Goal: Navigation & Orientation: Understand site structure

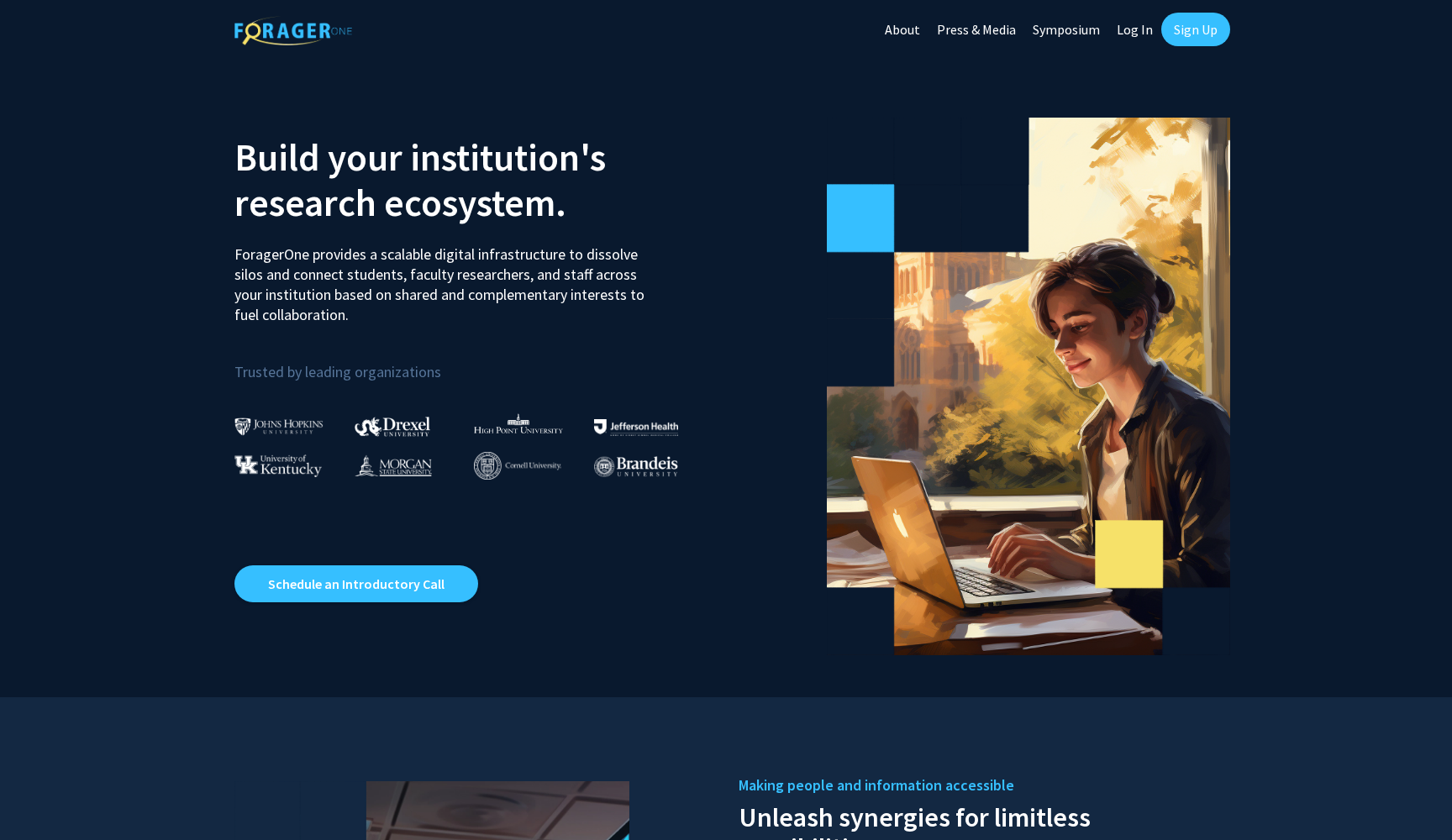
click at [908, 32] on link "About" at bounding box center [903, 29] width 52 height 59
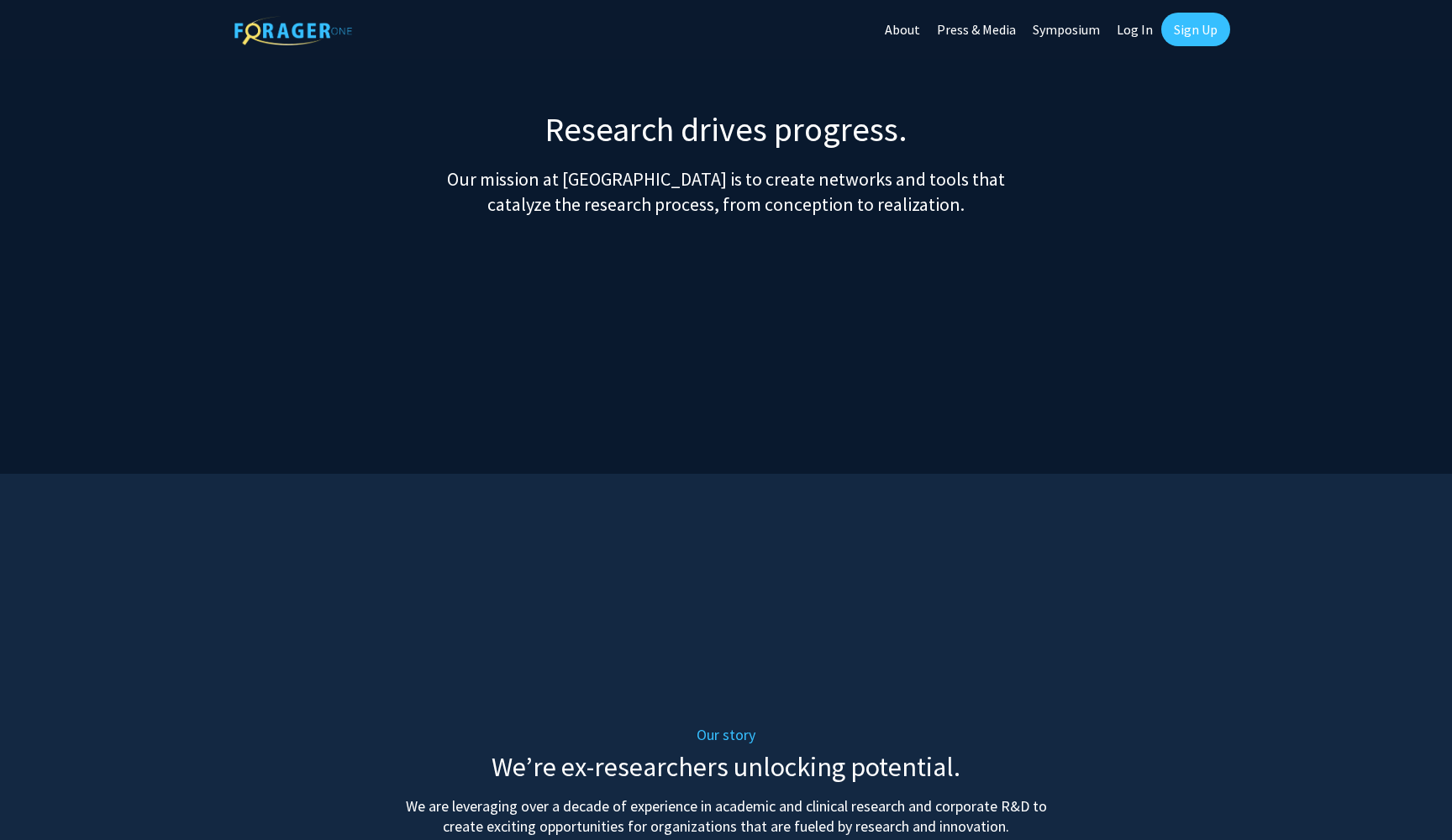
click at [1067, 32] on link "Symposium" at bounding box center [1066, 29] width 84 height 59
click at [913, 32] on link "About" at bounding box center [903, 29] width 52 height 59
click at [907, 32] on link "About" at bounding box center [903, 29] width 52 height 59
click at [991, 28] on link "Press & Media" at bounding box center [976, 29] width 95 height 59
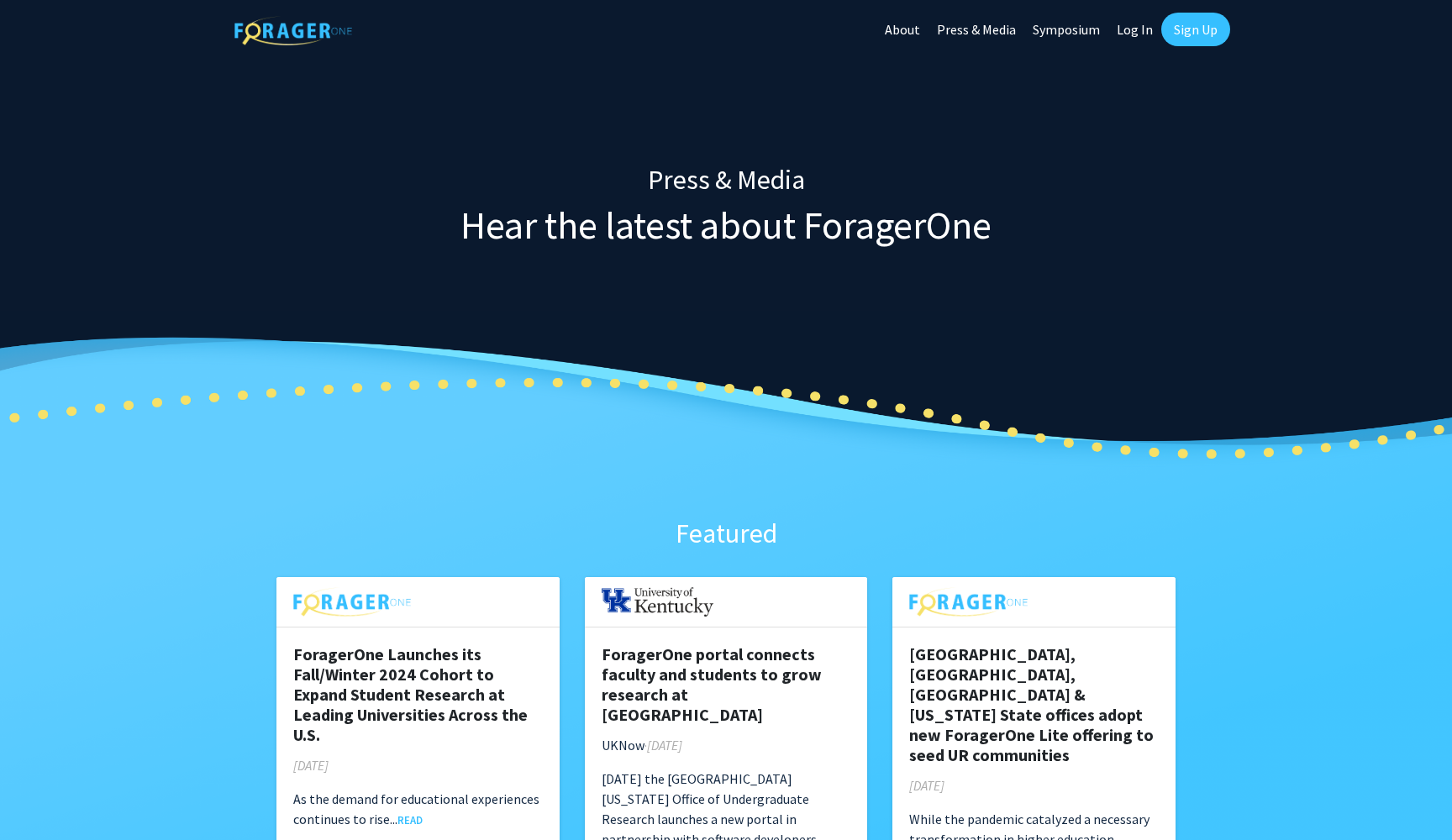
click at [914, 28] on link "About" at bounding box center [903, 29] width 52 height 59
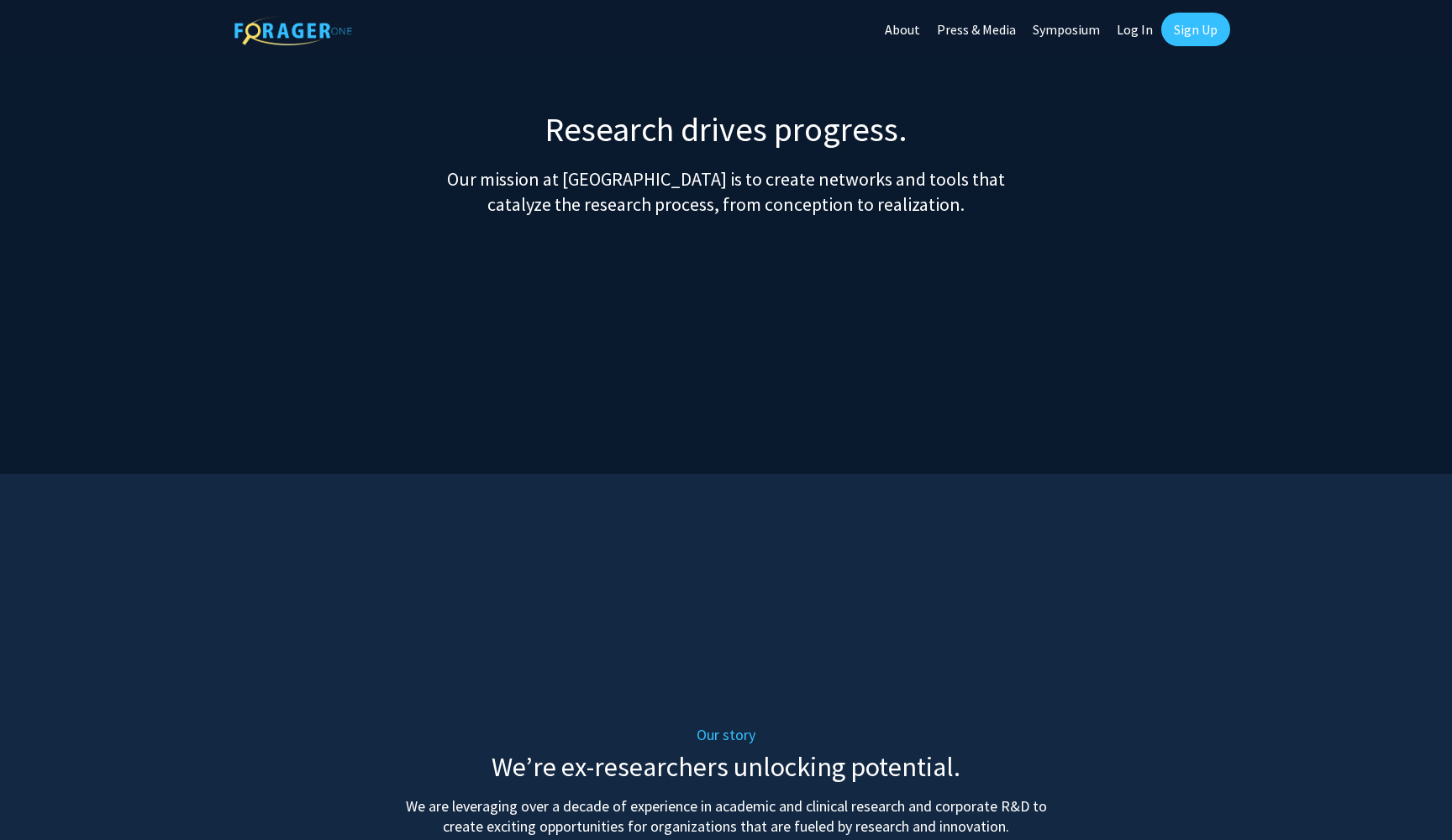
click at [286, 37] on img at bounding box center [293, 31] width 118 height 30
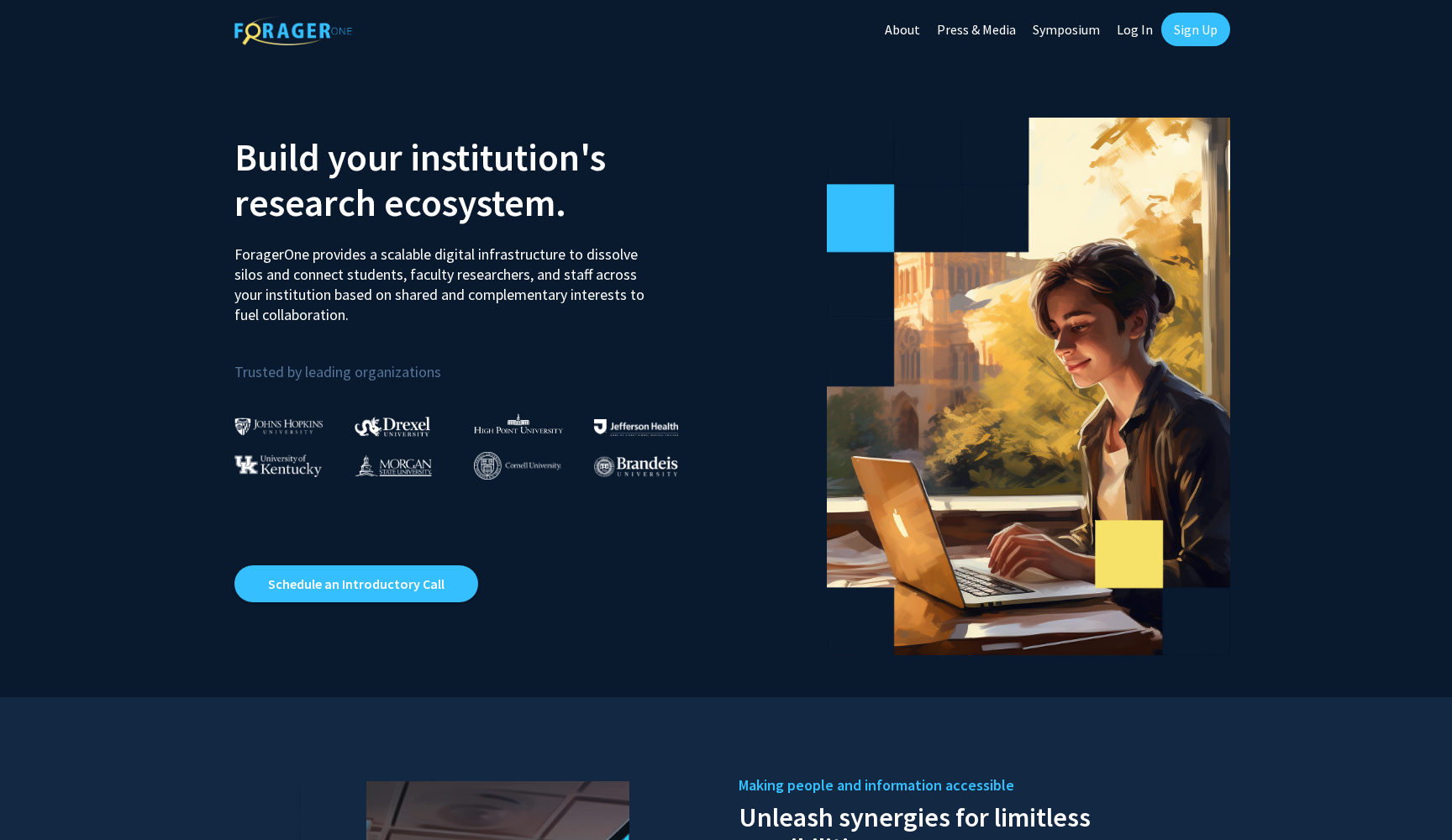
click at [908, 28] on link "About" at bounding box center [903, 29] width 52 height 59
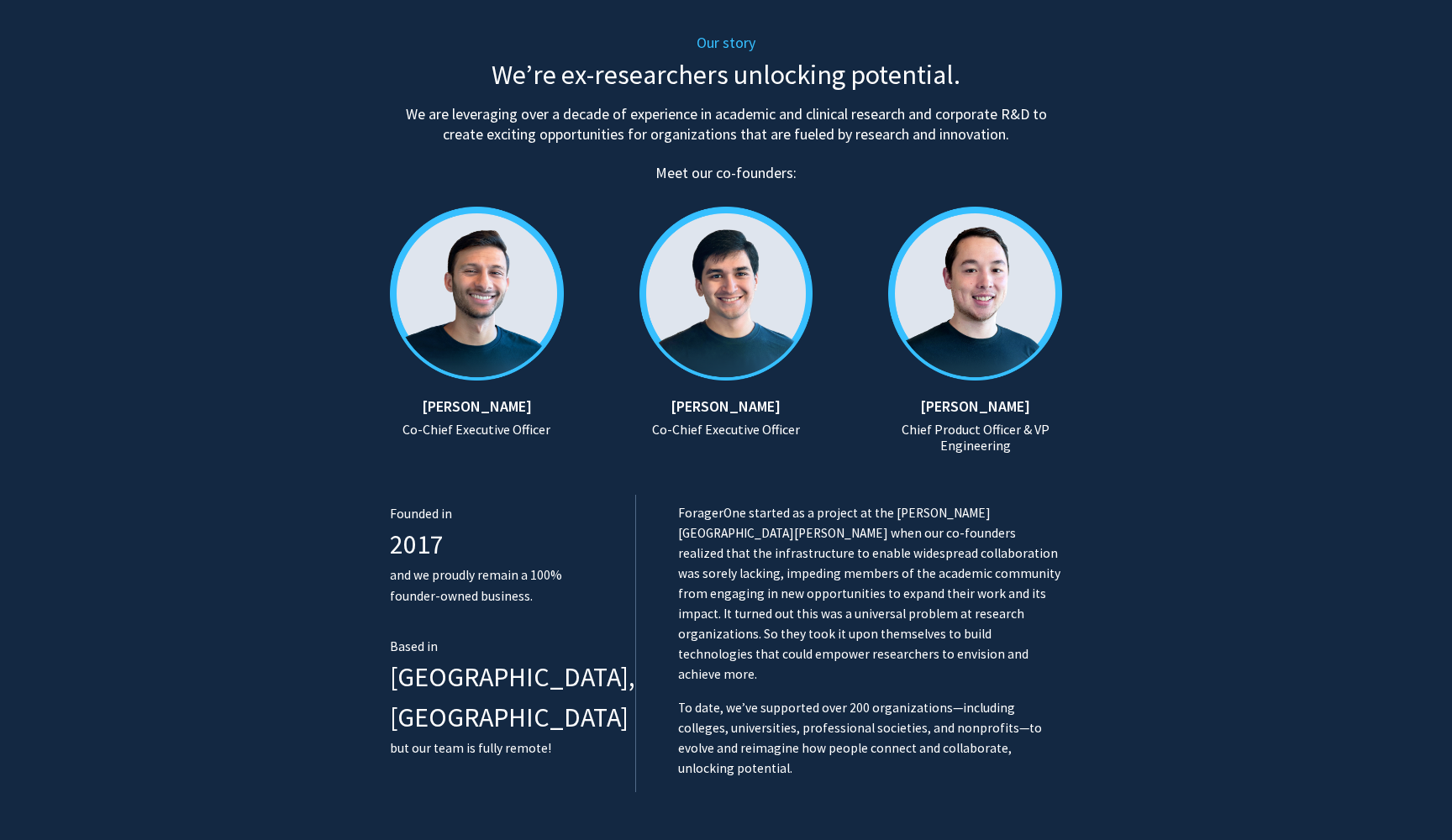
scroll to position [691, 0]
